Goal: Information Seeking & Learning: Learn about a topic

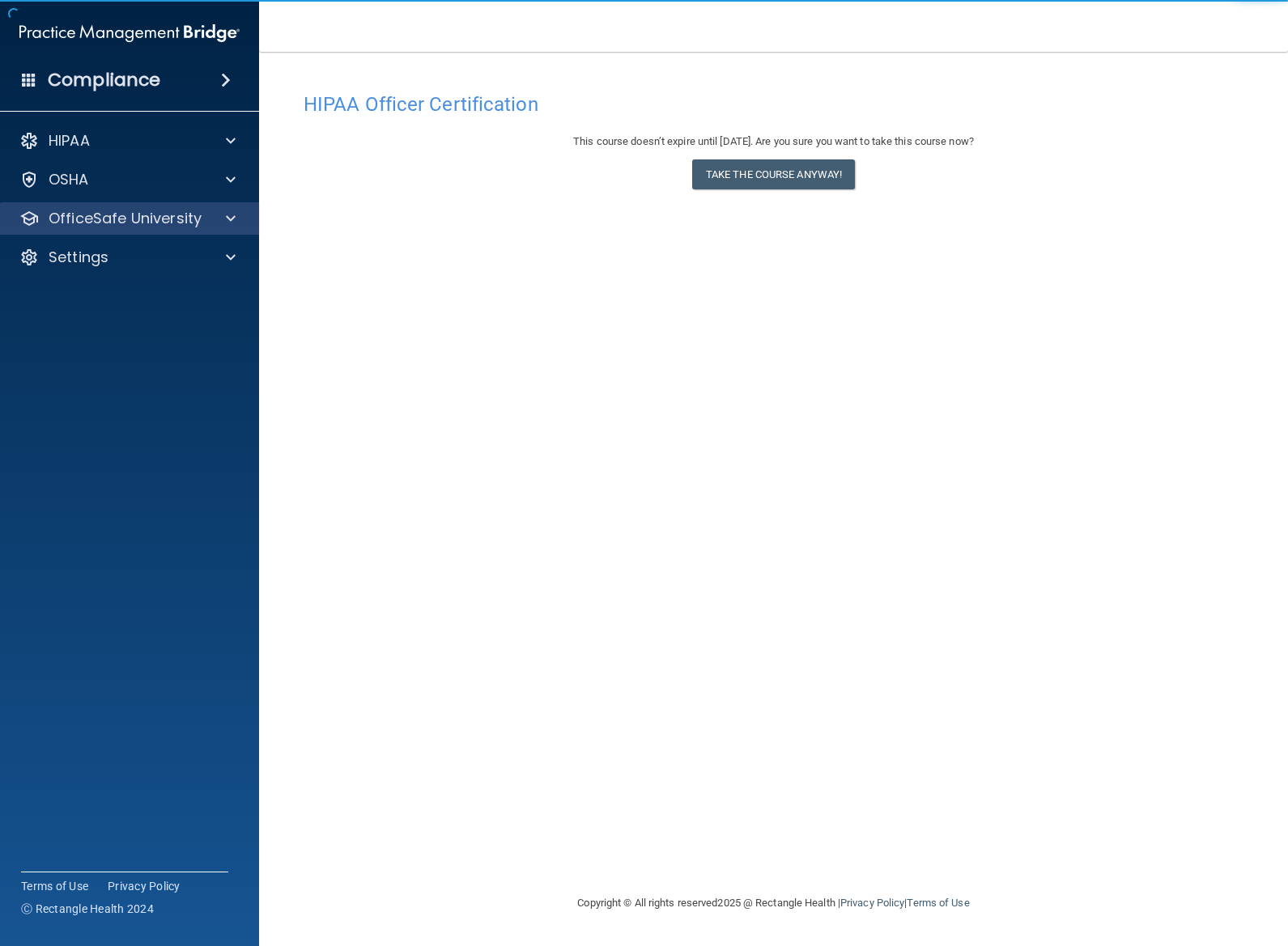
click at [188, 219] on p "OfficeSafe University" at bounding box center [124, 218] width 153 height 19
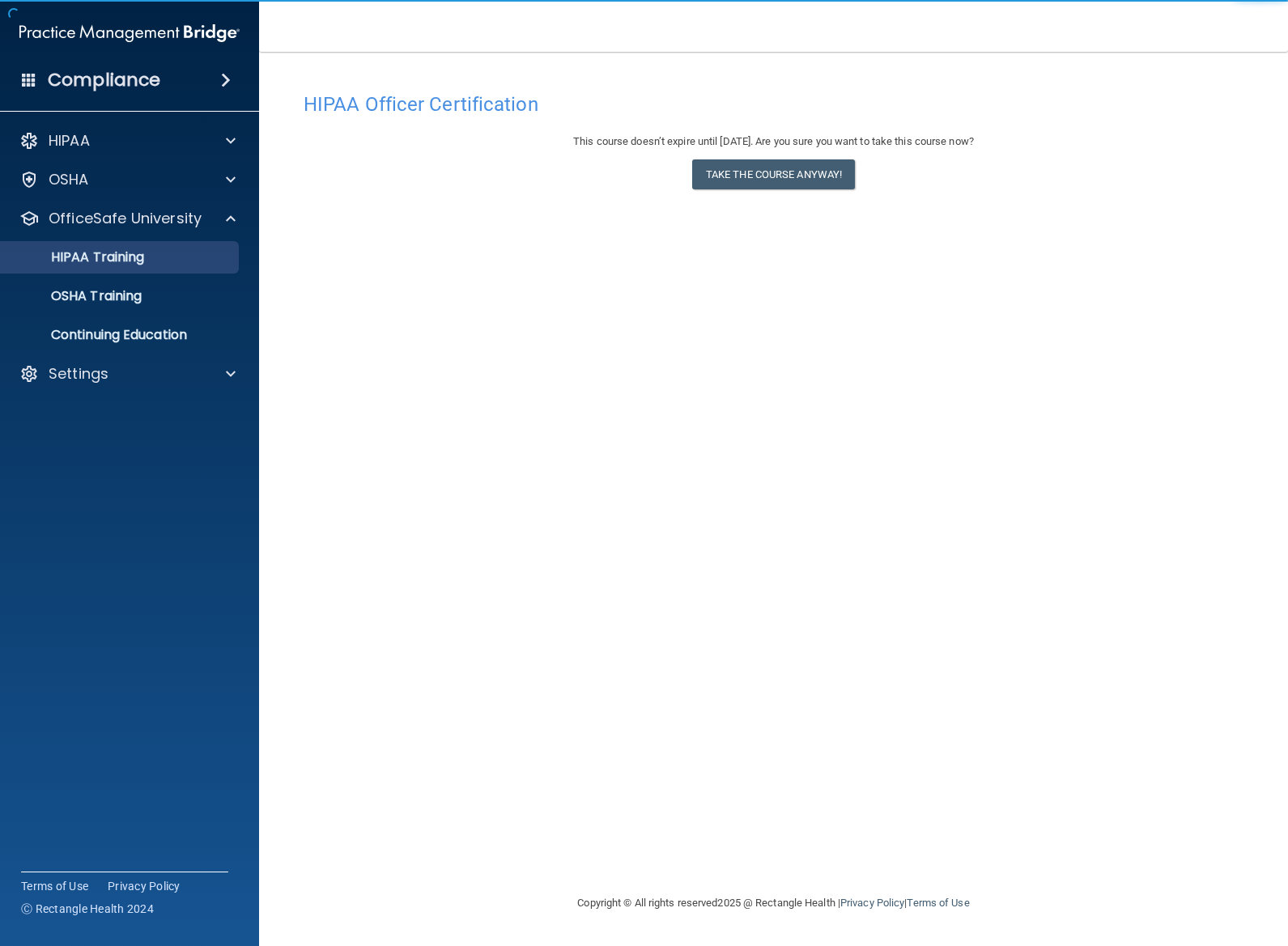
click at [116, 263] on p "HIPAA Training" at bounding box center [77, 257] width 133 height 16
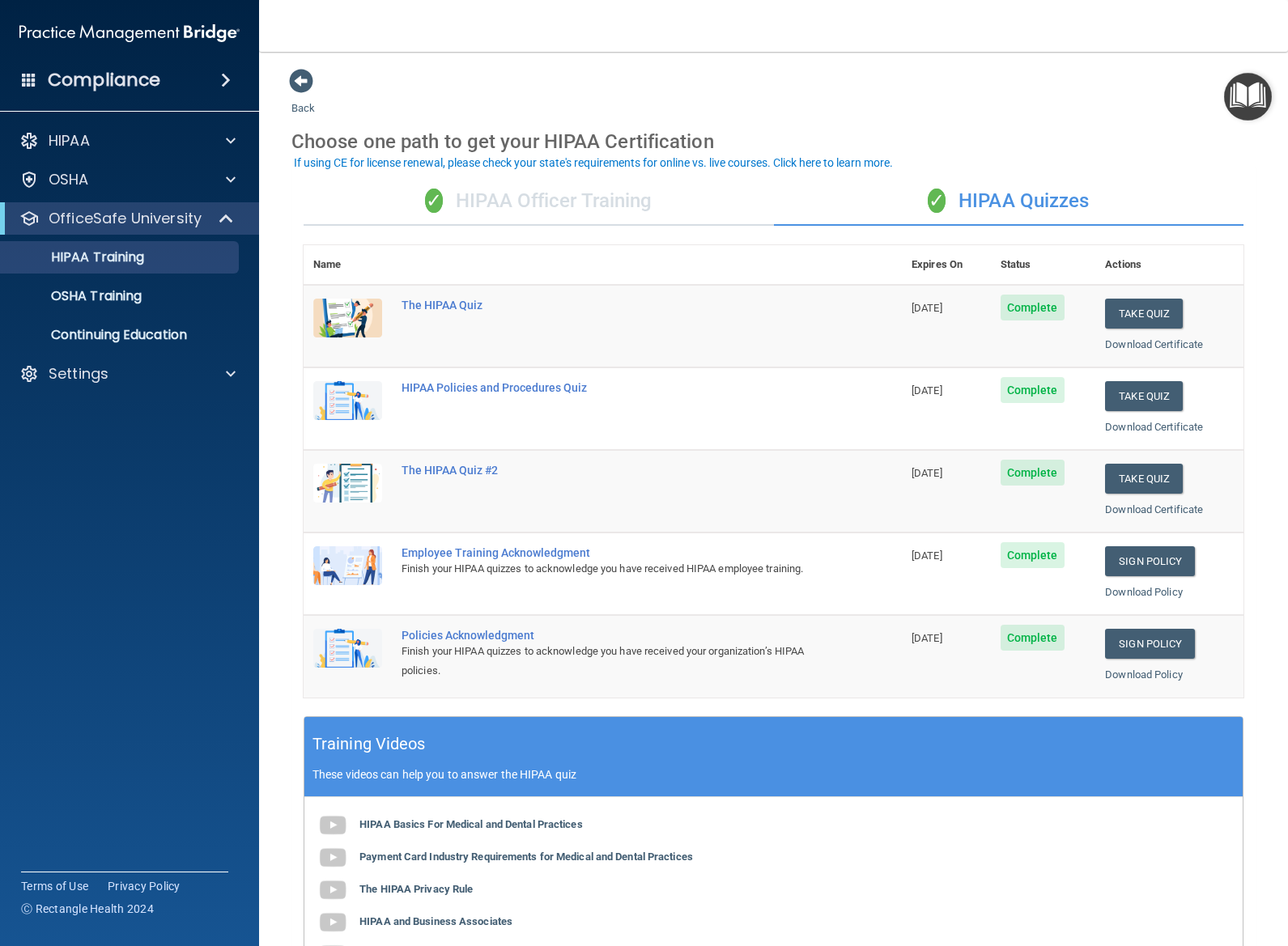
click at [536, 213] on div "✓ HIPAA Officer Training" at bounding box center [538, 202] width 470 height 48
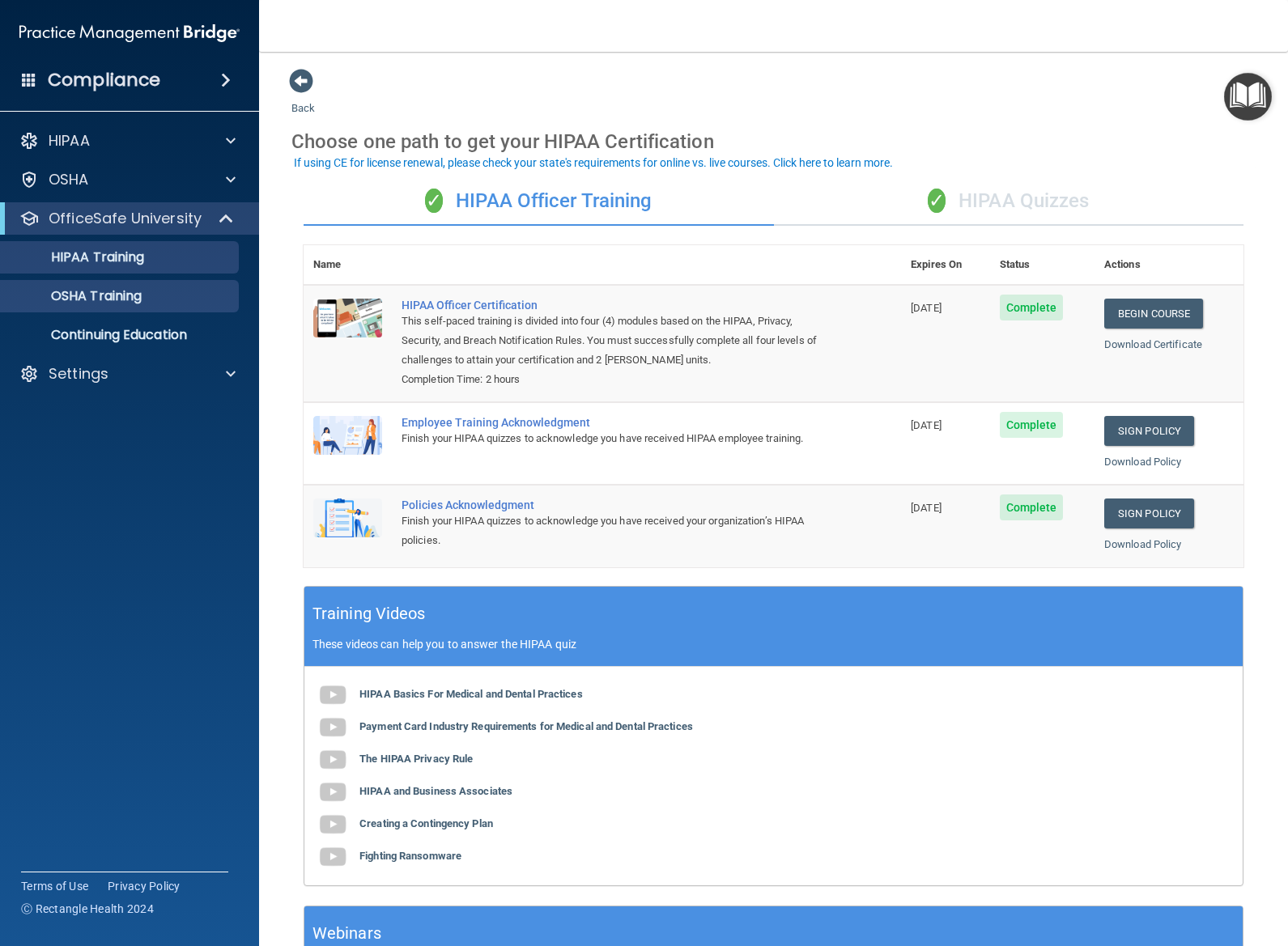
click at [142, 300] on p "OSHA Training" at bounding box center [76, 296] width 131 height 16
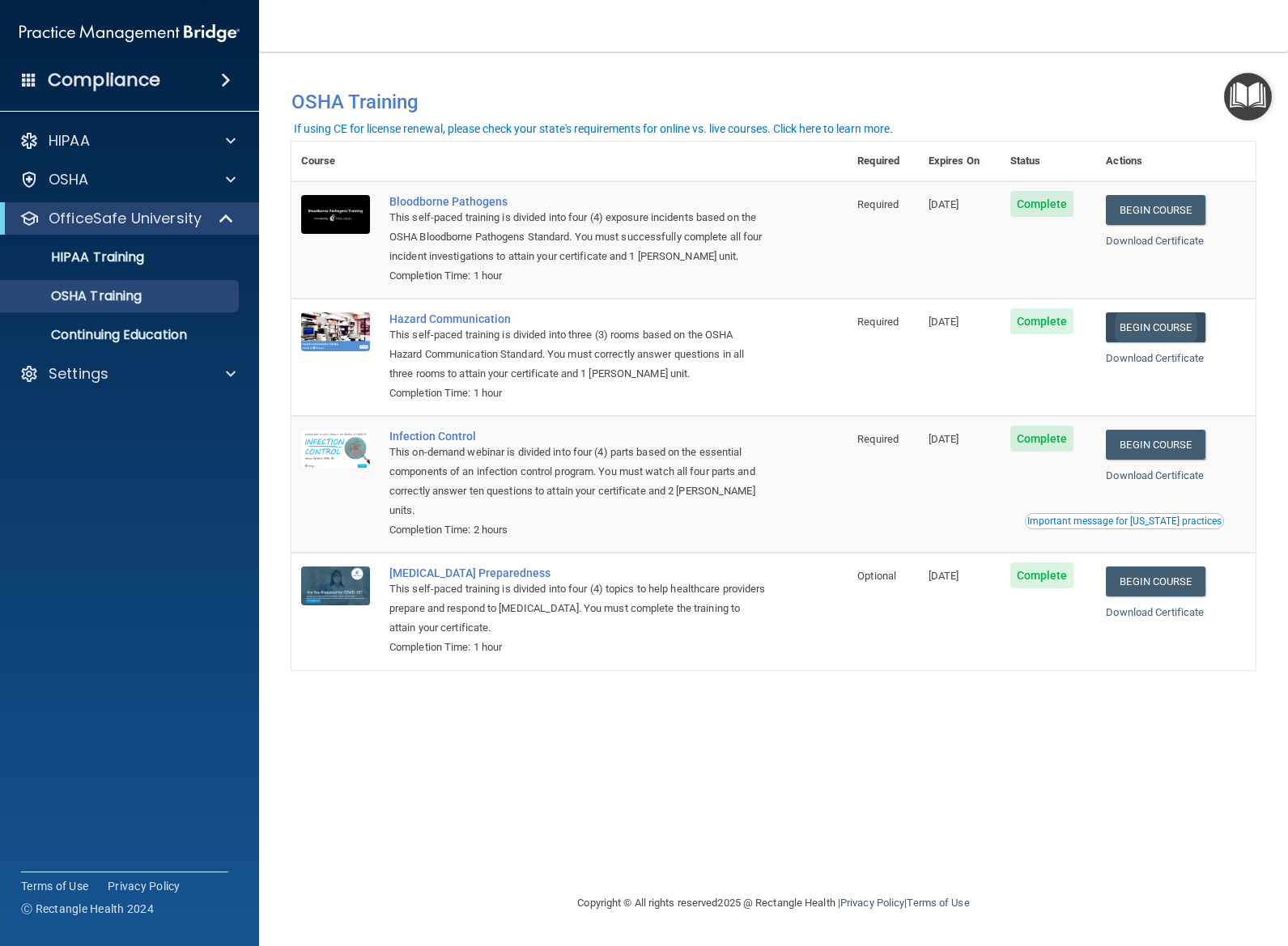
click at [1173, 323] on link "Begin Course" at bounding box center [1155, 327] width 98 height 30
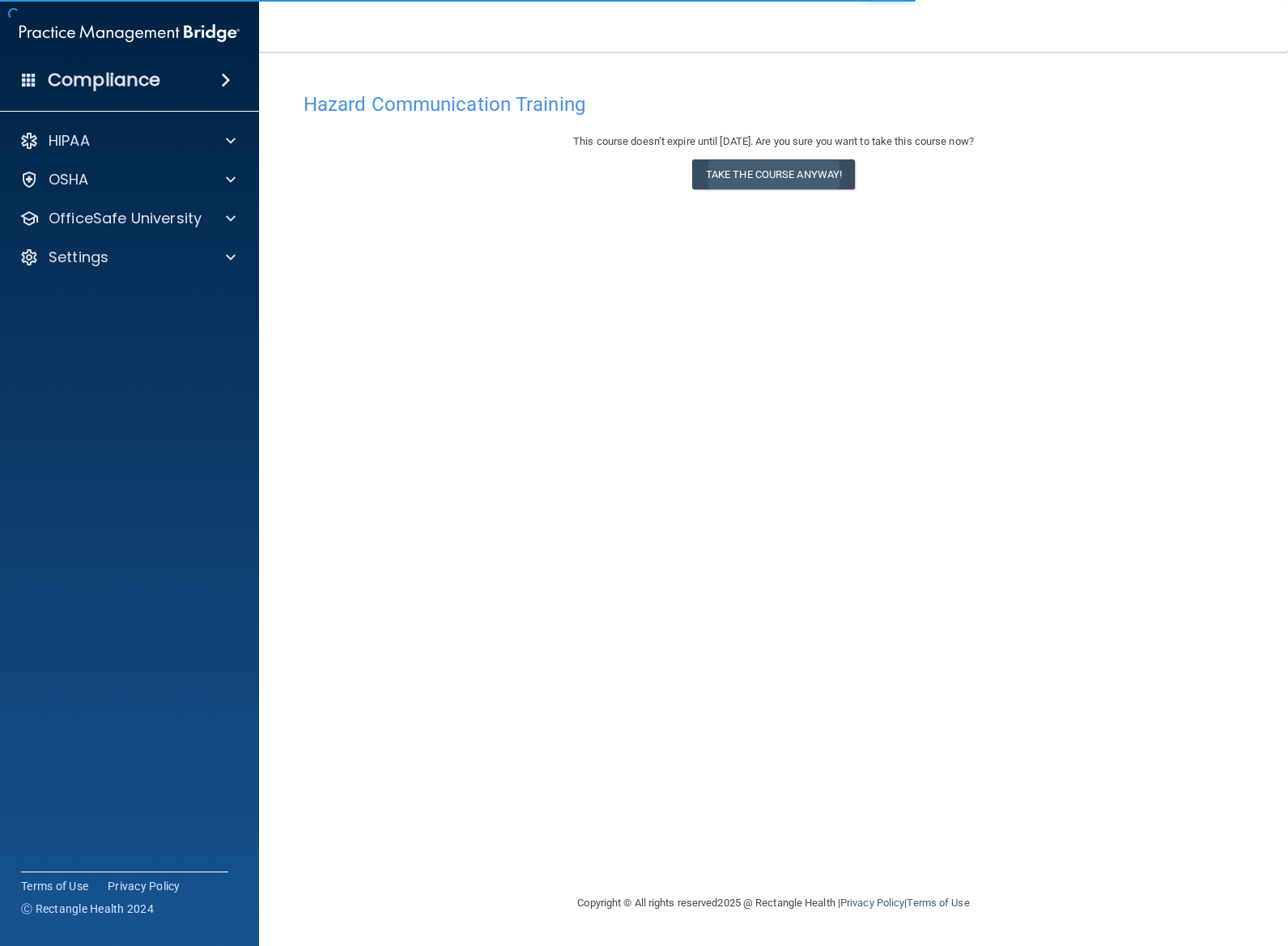
click at [732, 170] on button "Take the course anyway!" at bounding box center [773, 174] width 163 height 30
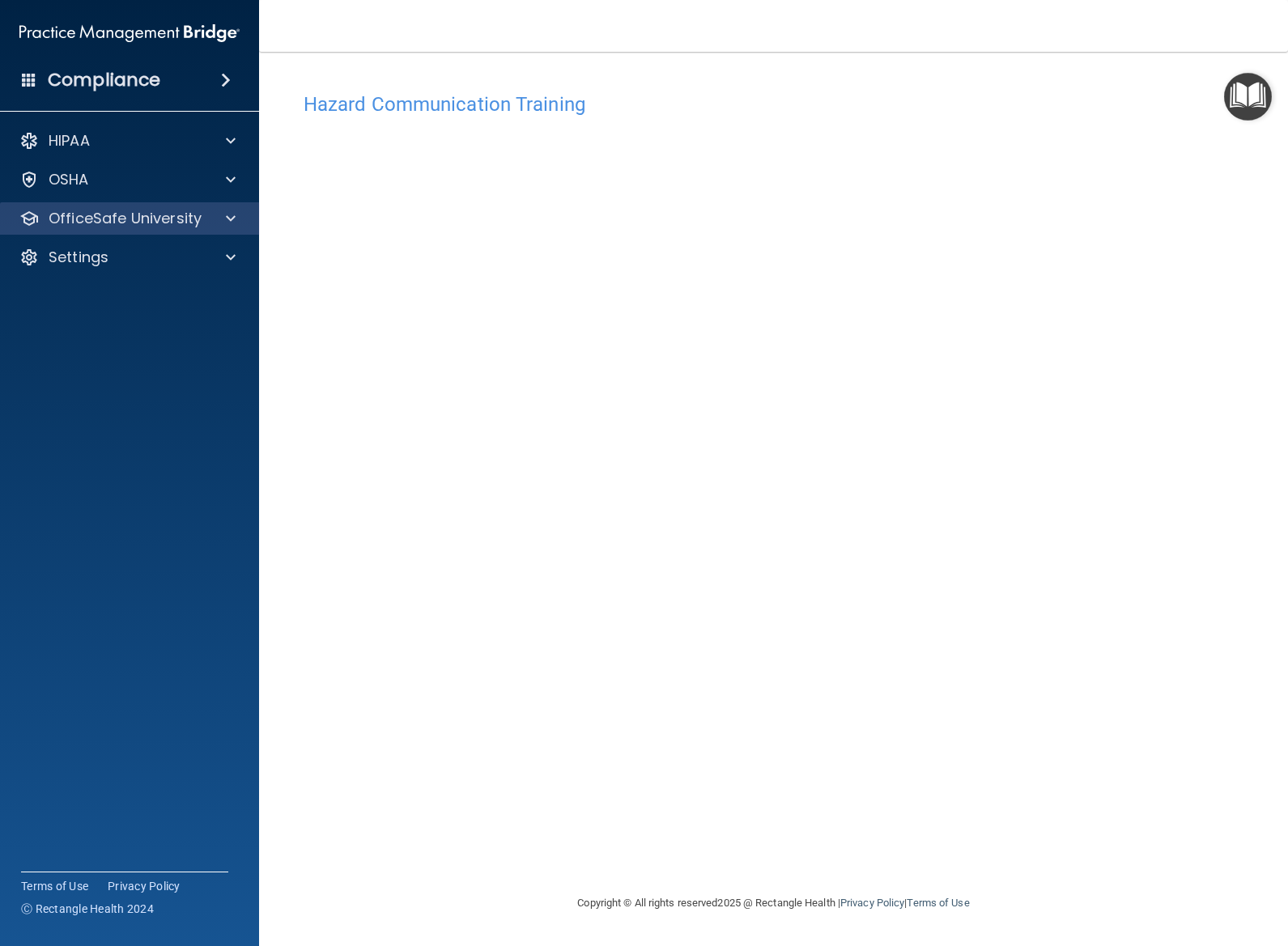
click at [214, 215] on div at bounding box center [229, 218] width 41 height 19
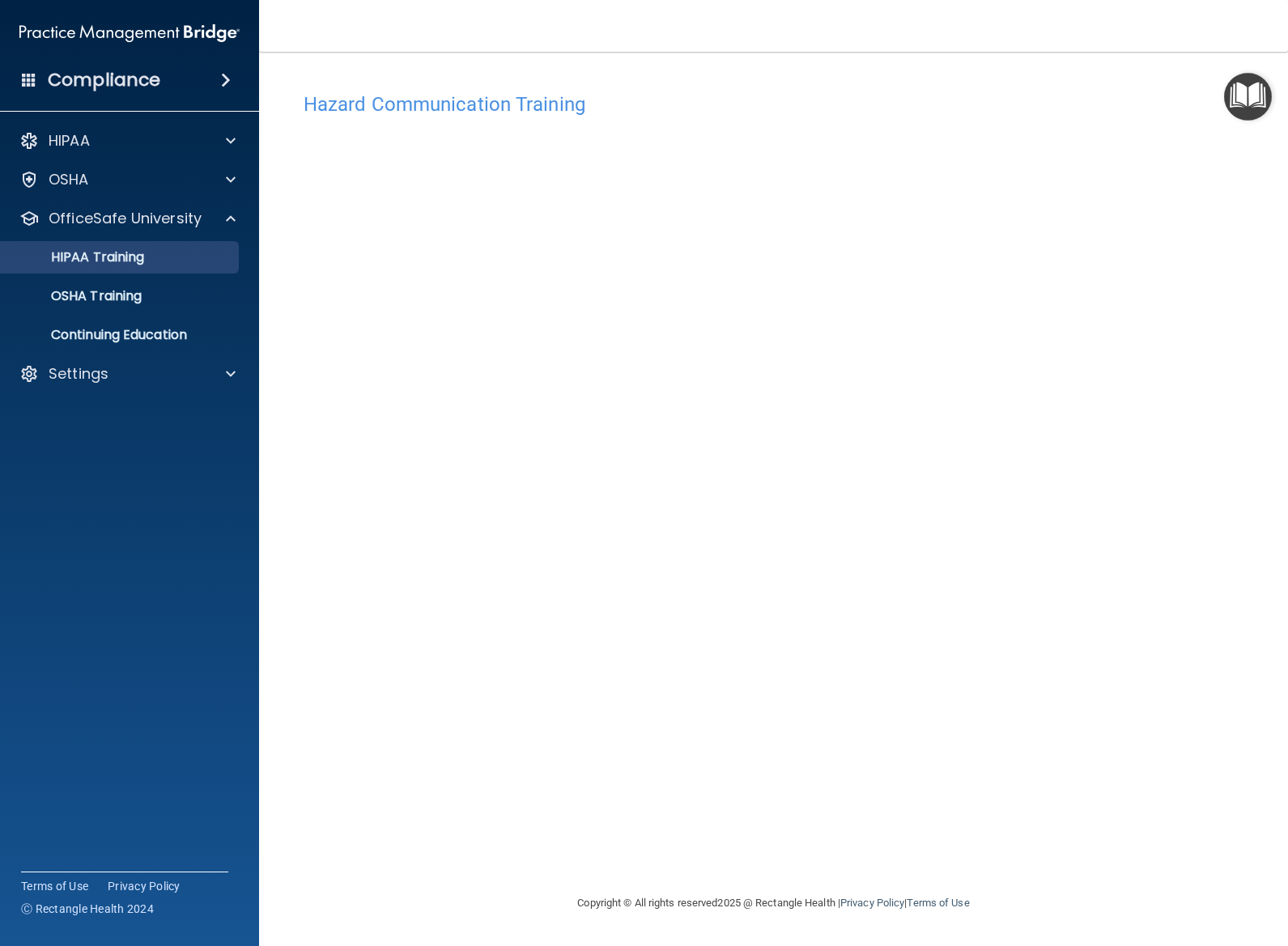
click at [144, 262] on p "HIPAA Training" at bounding box center [77, 257] width 133 height 16
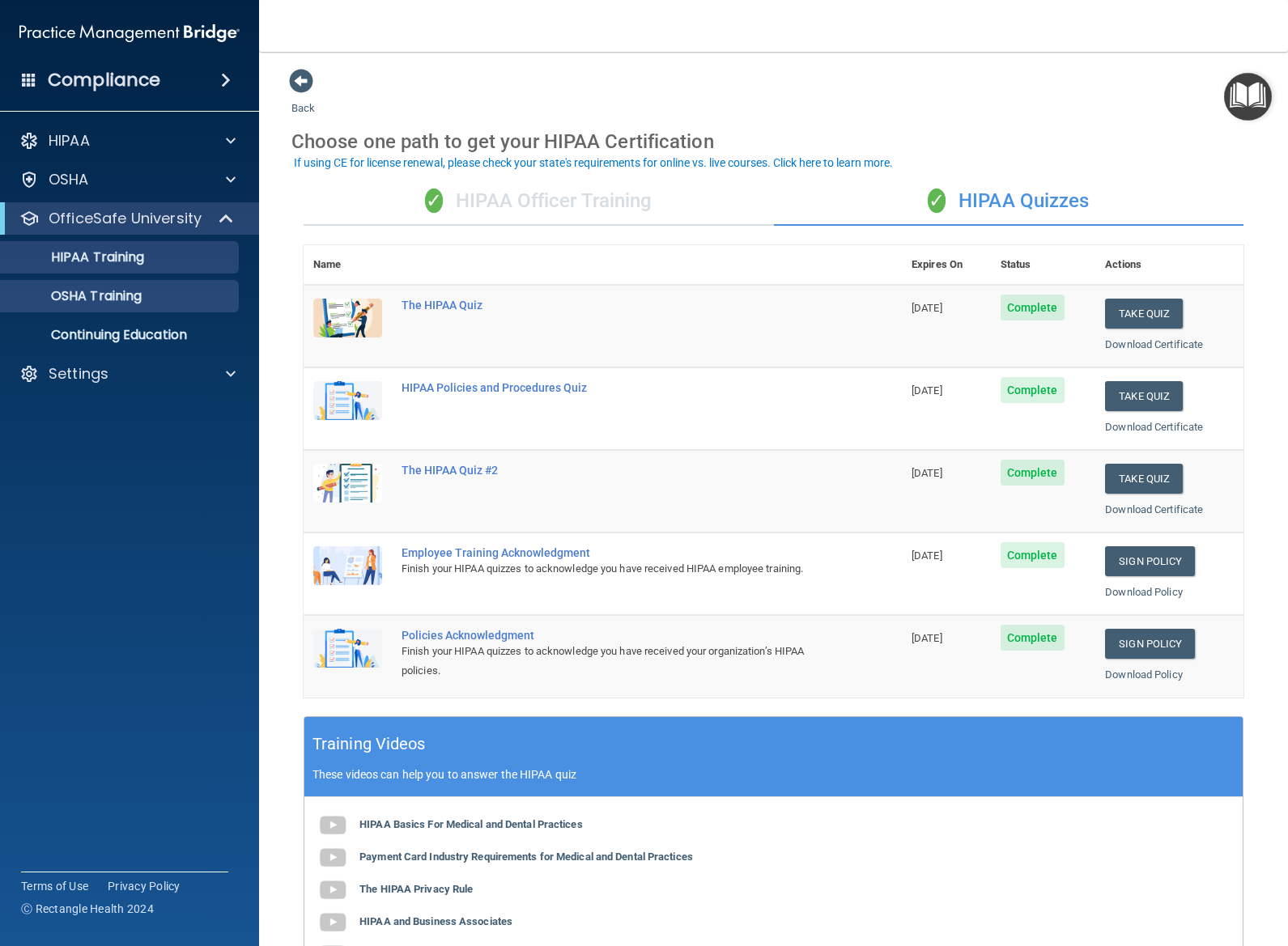
click at [136, 299] on p "OSHA Training" at bounding box center [76, 296] width 131 height 16
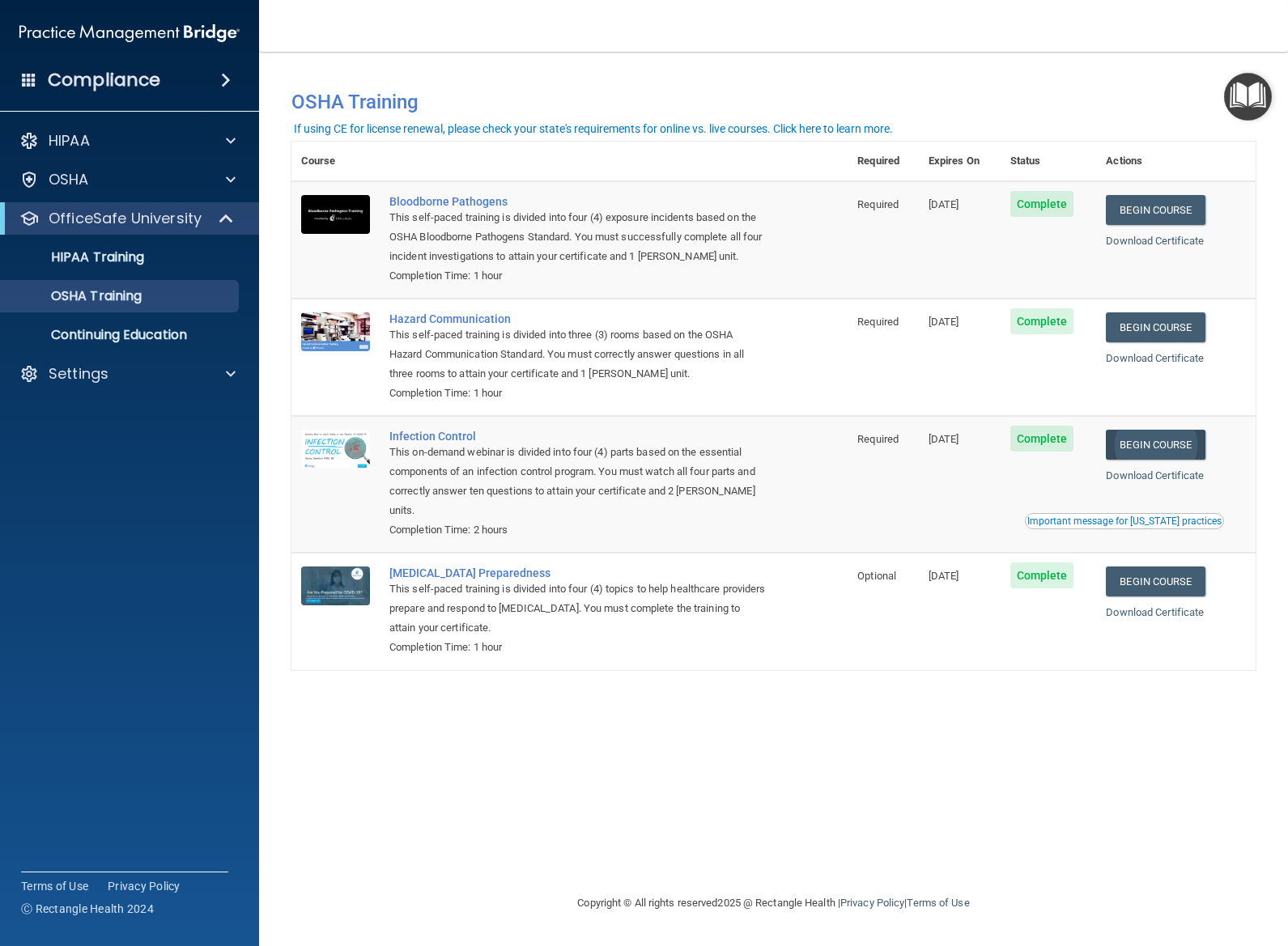
click at [1164, 444] on link "Begin Course" at bounding box center [1155, 445] width 98 height 30
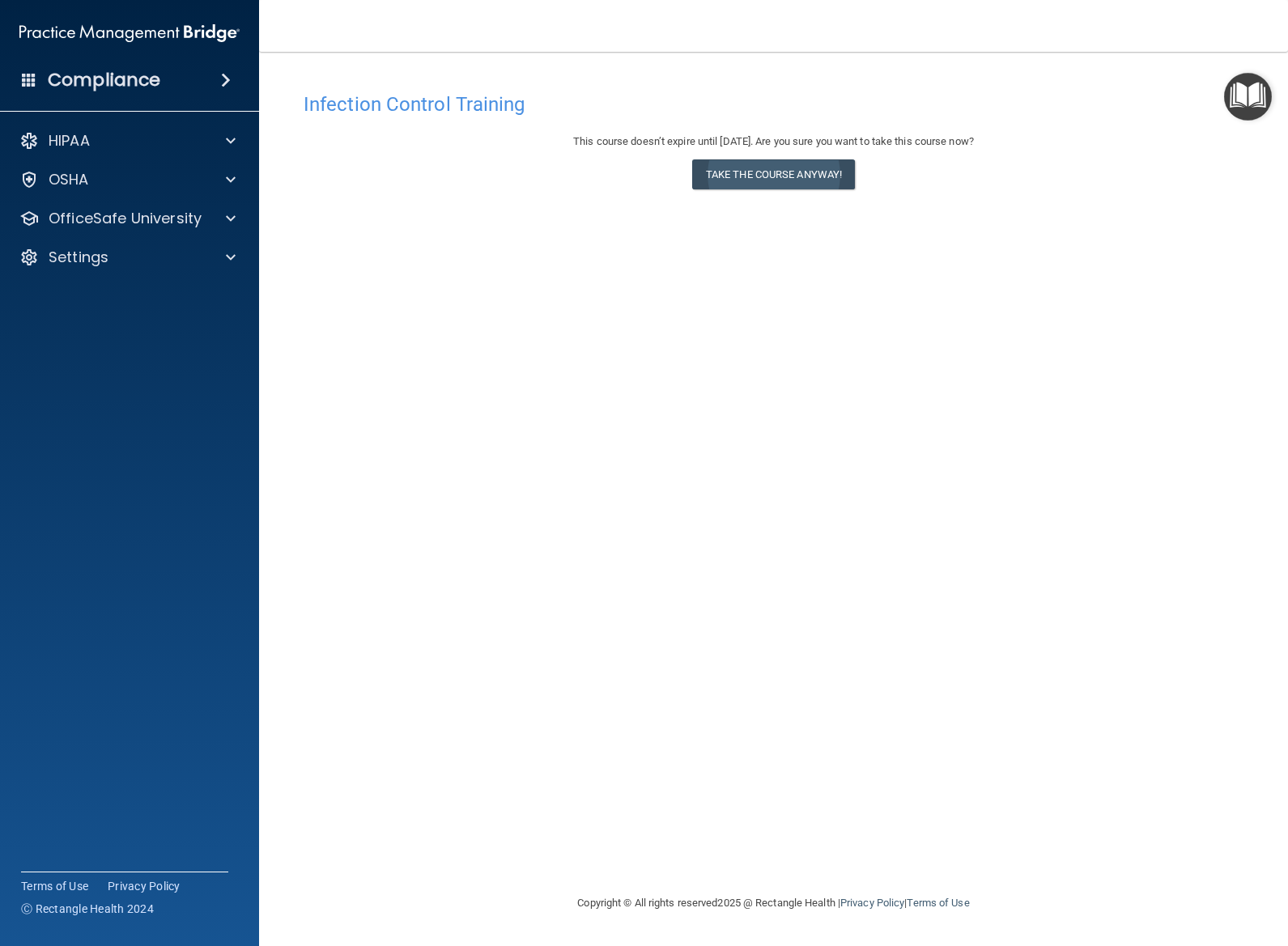
click at [778, 177] on button "Take the course anyway!" at bounding box center [773, 174] width 163 height 30
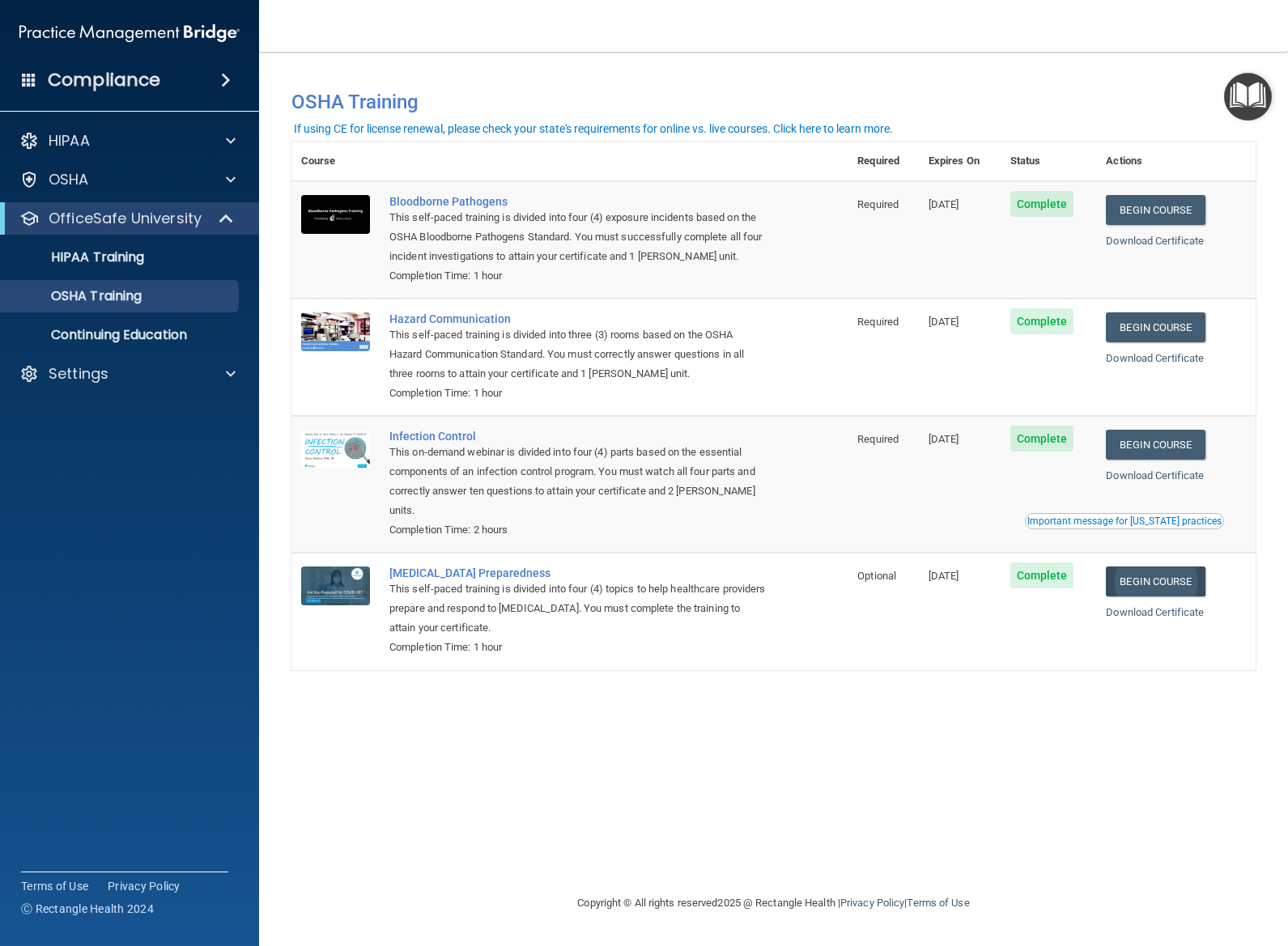
click at [1157, 566] on link "Begin Course" at bounding box center [1155, 581] width 98 height 30
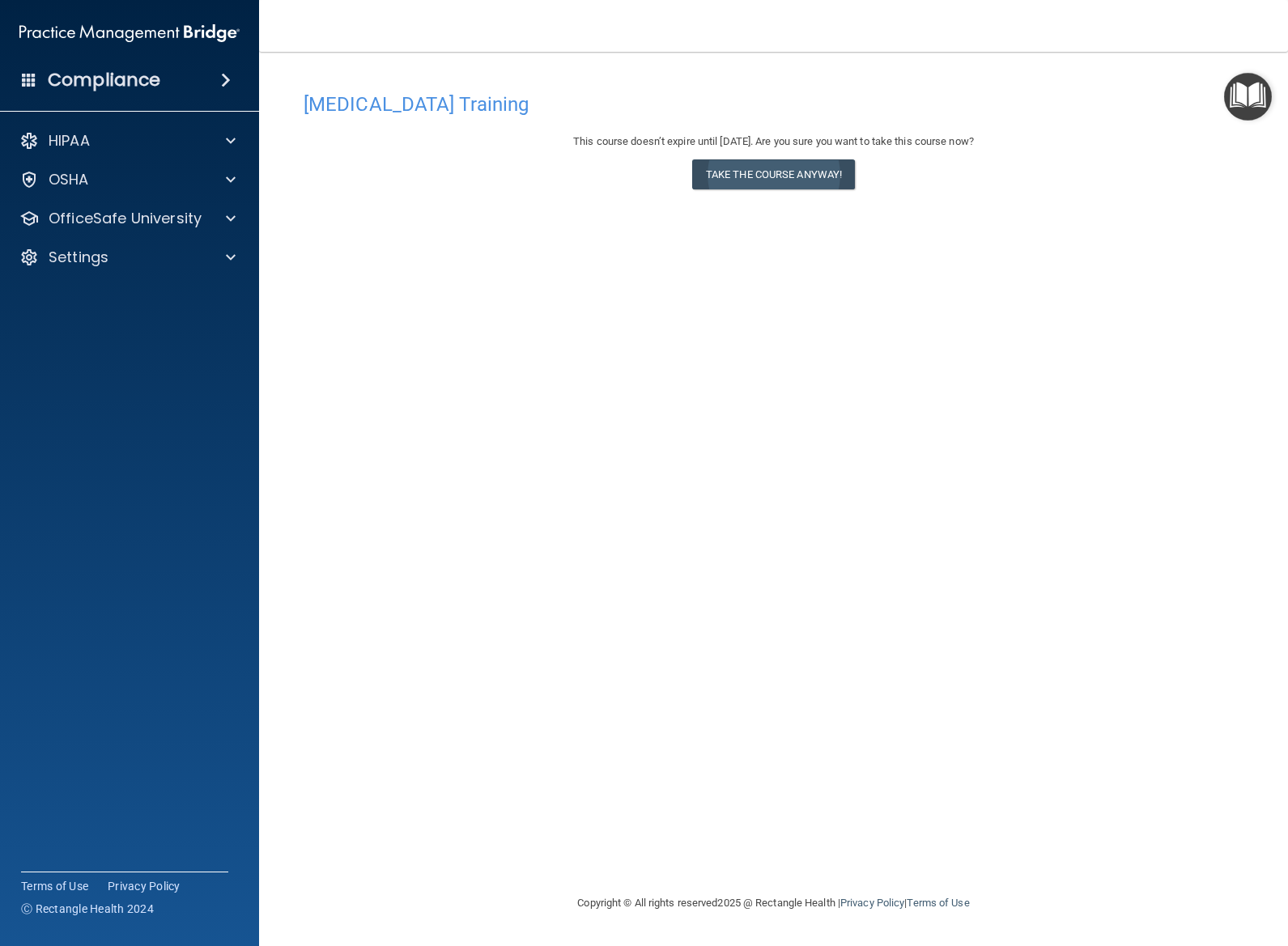
click at [799, 174] on button "Take the course anyway!" at bounding box center [773, 174] width 163 height 30
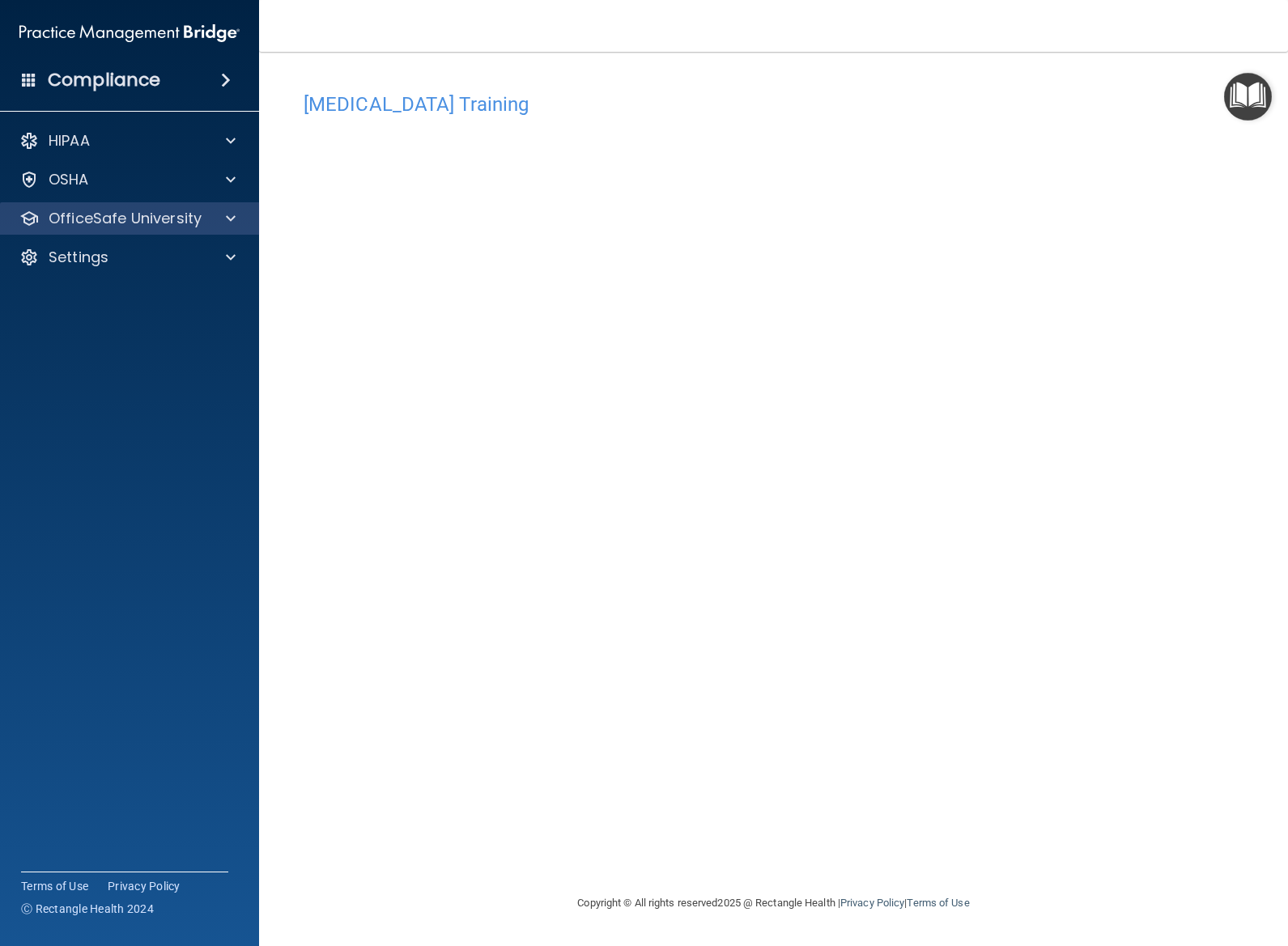
click at [194, 217] on p "OfficeSafe University" at bounding box center [124, 218] width 153 height 19
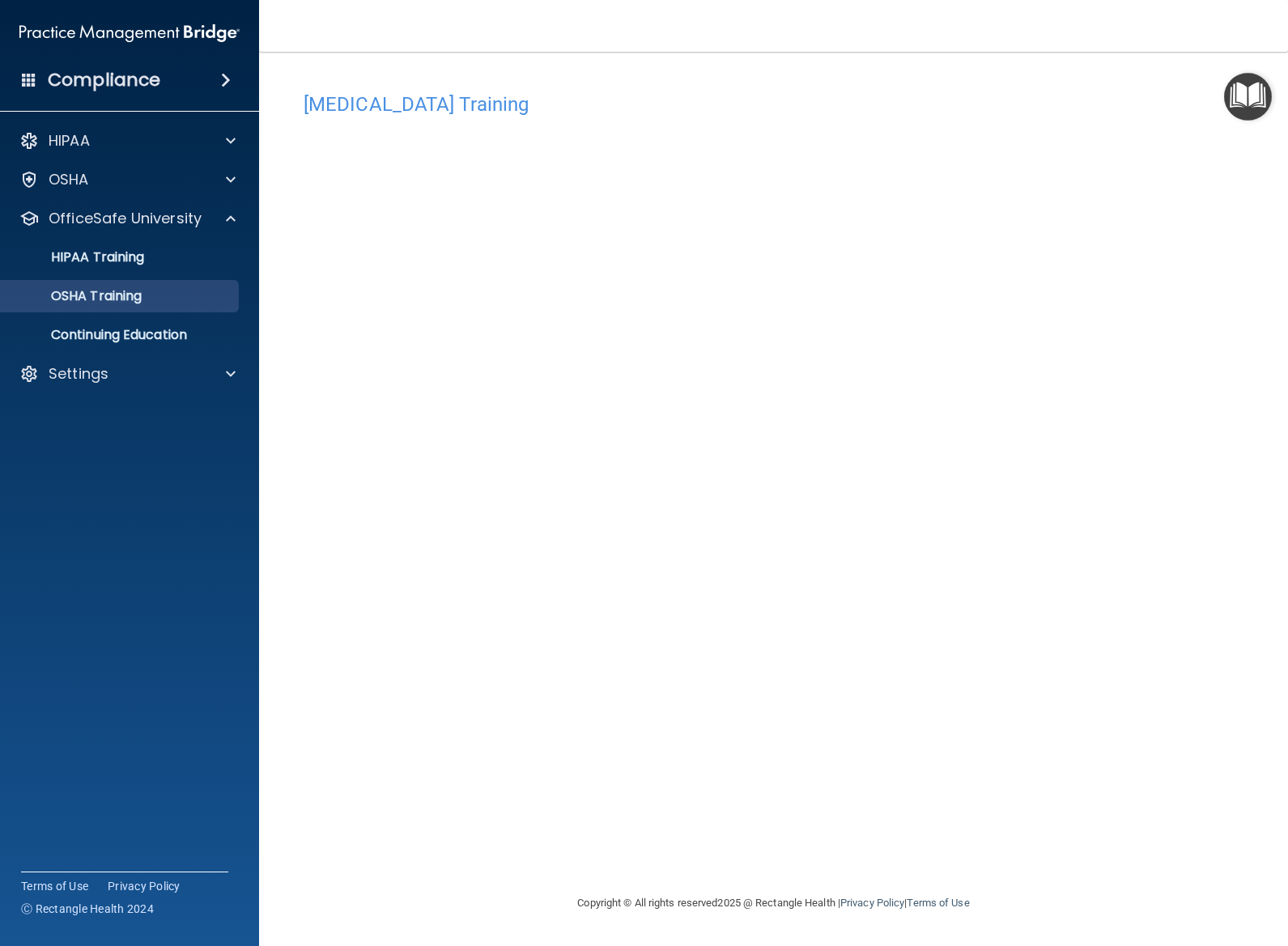
click at [199, 299] on div "OSHA Training" at bounding box center [121, 296] width 221 height 16
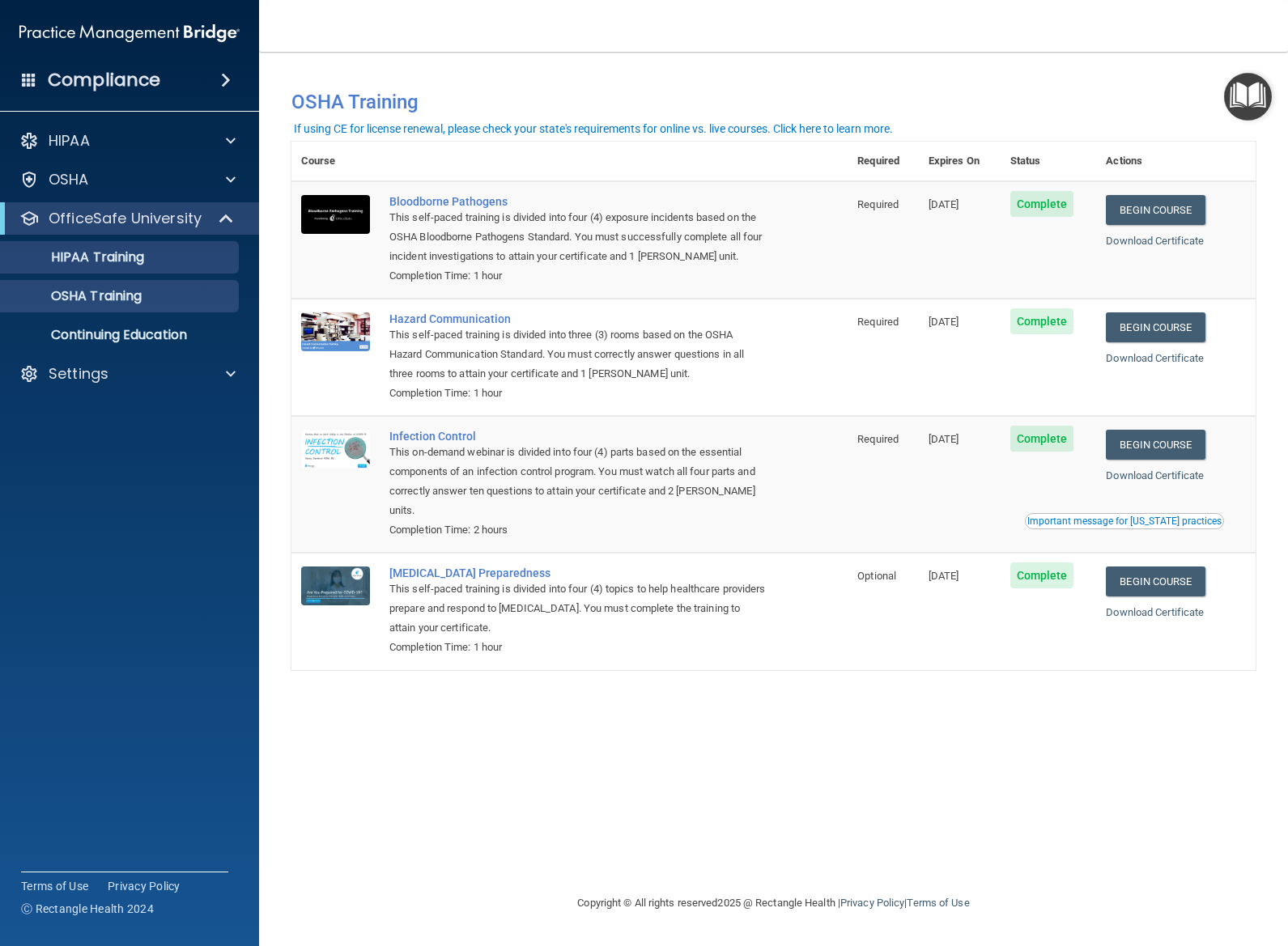
click at [144, 254] on p "HIPAA Training" at bounding box center [77, 257] width 133 height 16
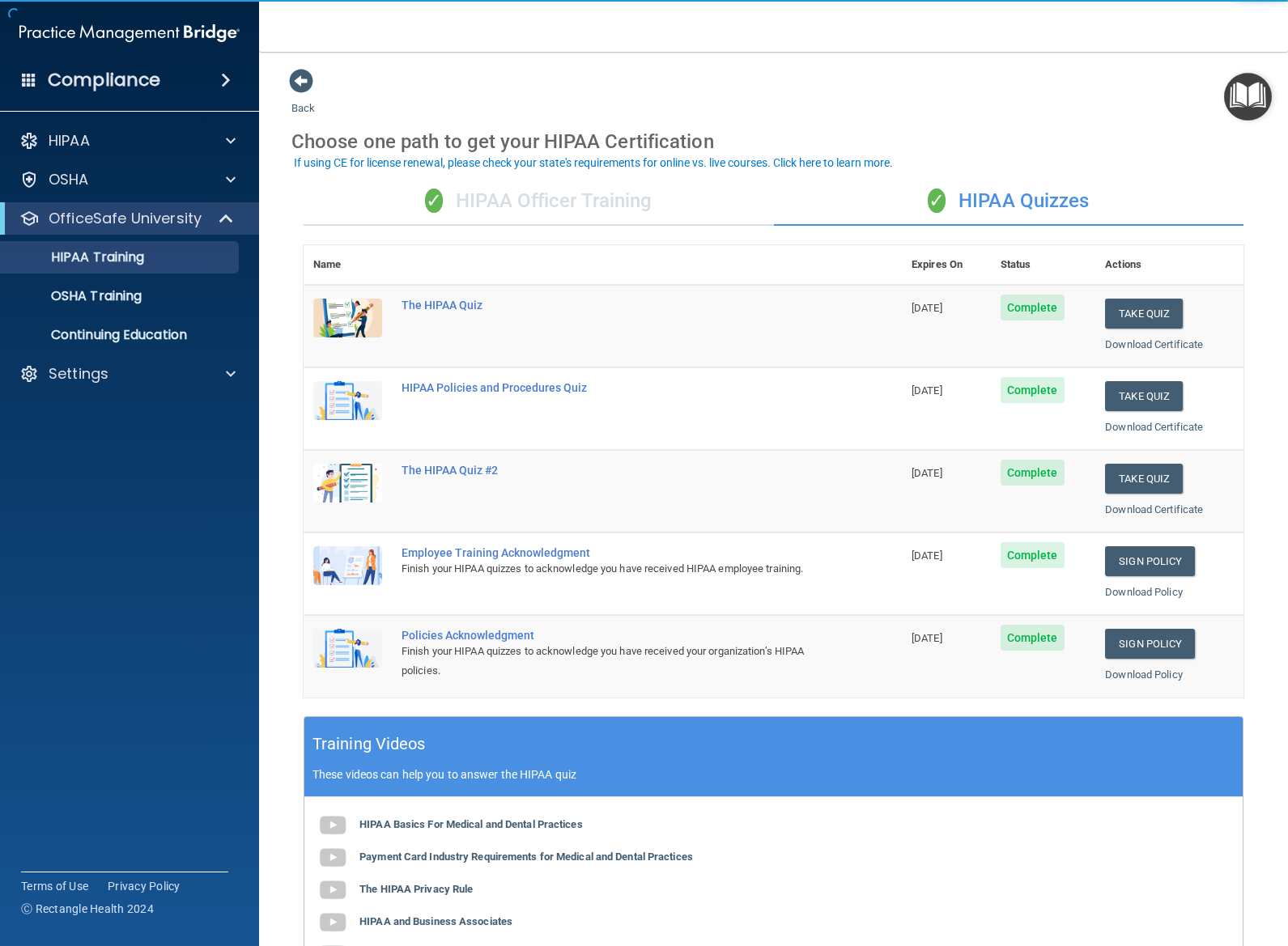
click at [575, 200] on div "✓ HIPAA Officer Training" at bounding box center [538, 202] width 470 height 48
